Goal: Information Seeking & Learning: Learn about a topic

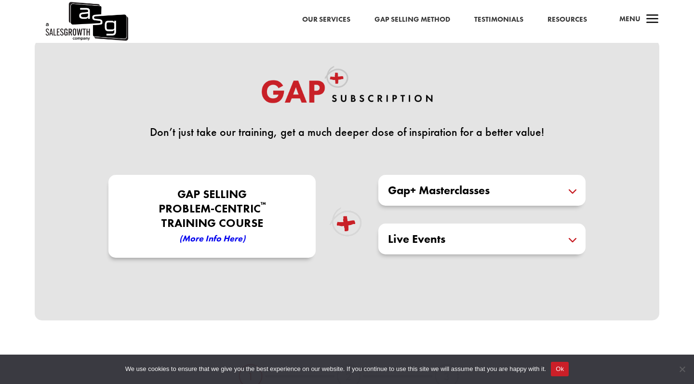
scroll to position [213, 0]
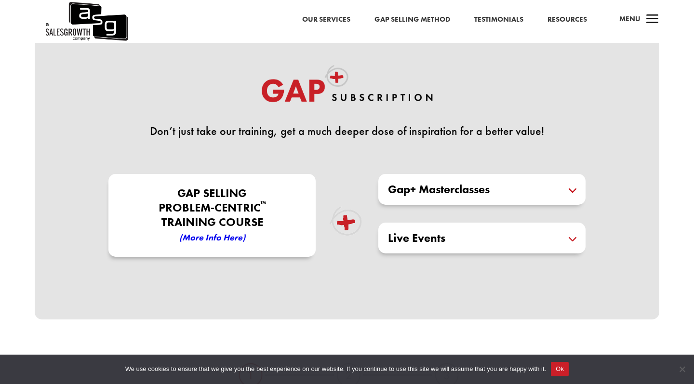
click at [482, 241] on h5 "Live Events" at bounding box center [482, 238] width 188 height 12
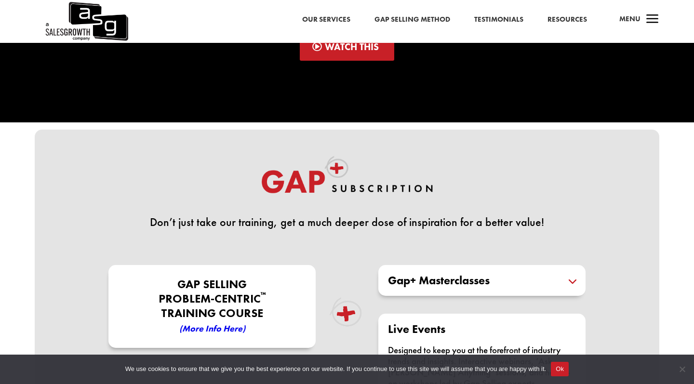
scroll to position [68, 0]
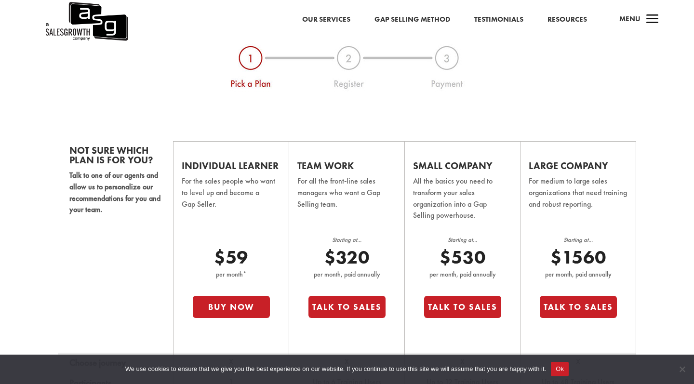
scroll to position [543, 0]
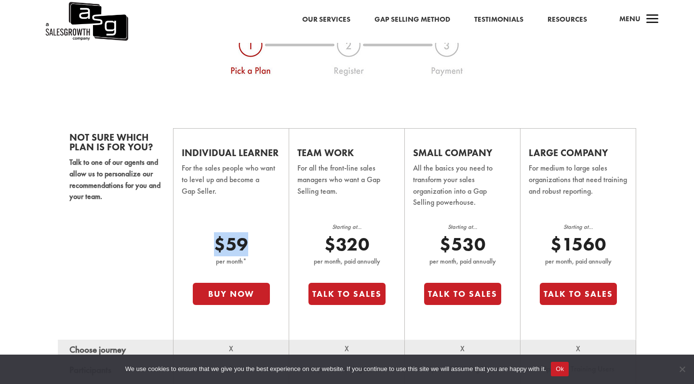
drag, startPoint x: 268, startPoint y: 240, endPoint x: 203, endPoint y: 240, distance: 65.1
click at [203, 240] on p "$59" at bounding box center [231, 244] width 77 height 23
click at [230, 210] on td "Individual Learner For the sales people who want to level up and become a Gap S…" at bounding box center [232, 234] width 116 height 212
click at [275, 195] on p "For the sales people who want to level up and become a Gap Seller." at bounding box center [231, 186] width 98 height 48
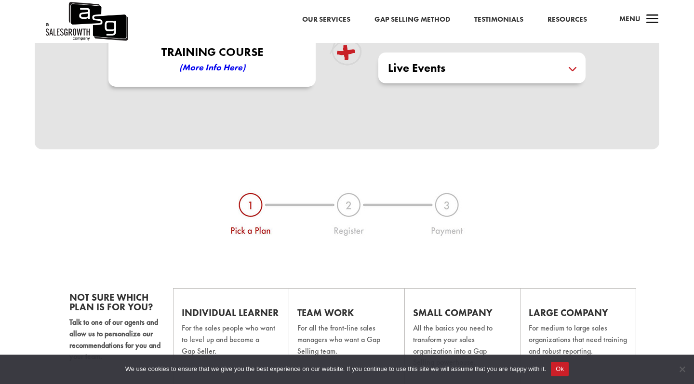
scroll to position [239, 0]
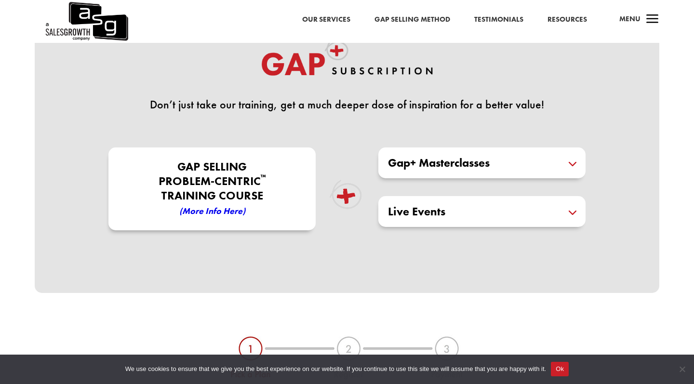
click at [229, 213] on em "(More Info here)" at bounding box center [212, 210] width 66 height 11
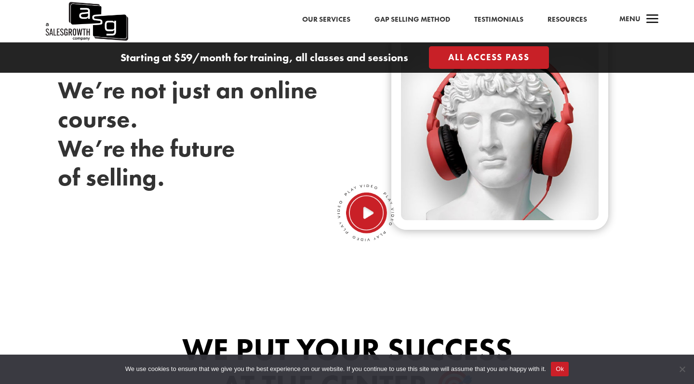
scroll to position [415, 0]
click at [364, 205] on img at bounding box center [366, 213] width 58 height 58
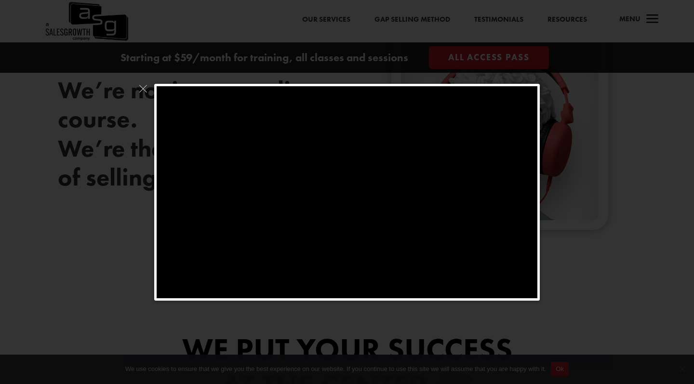
click at [613, 199] on div at bounding box center [347, 192] width 694 height 384
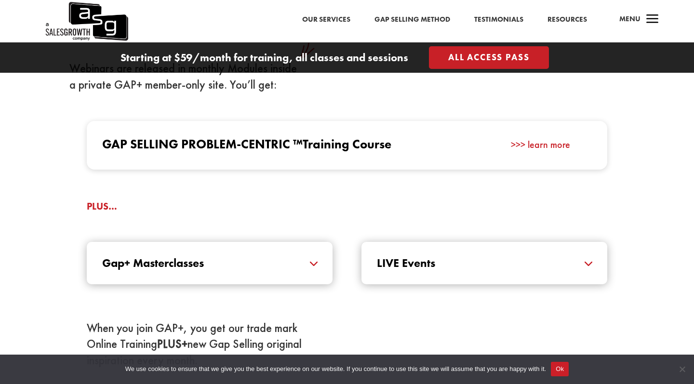
scroll to position [932, 0]
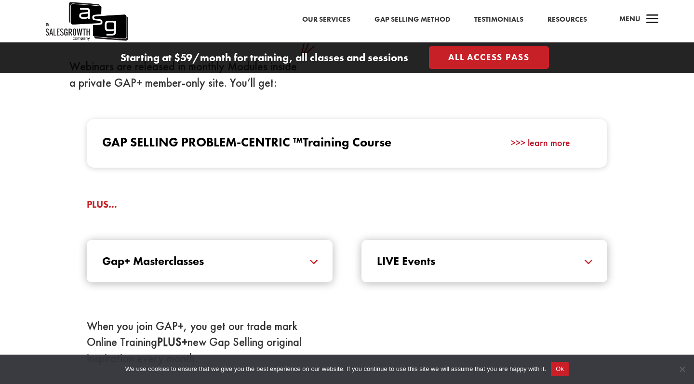
click at [534, 149] on link ">>> learn more" at bounding box center [540, 142] width 59 height 13
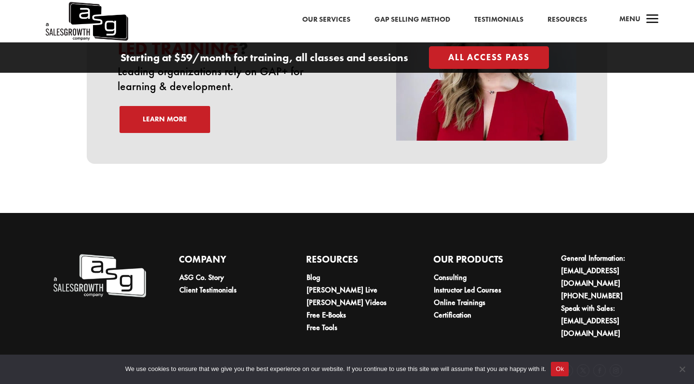
scroll to position [3308, 0]
